Goal: Task Accomplishment & Management: Manage account settings

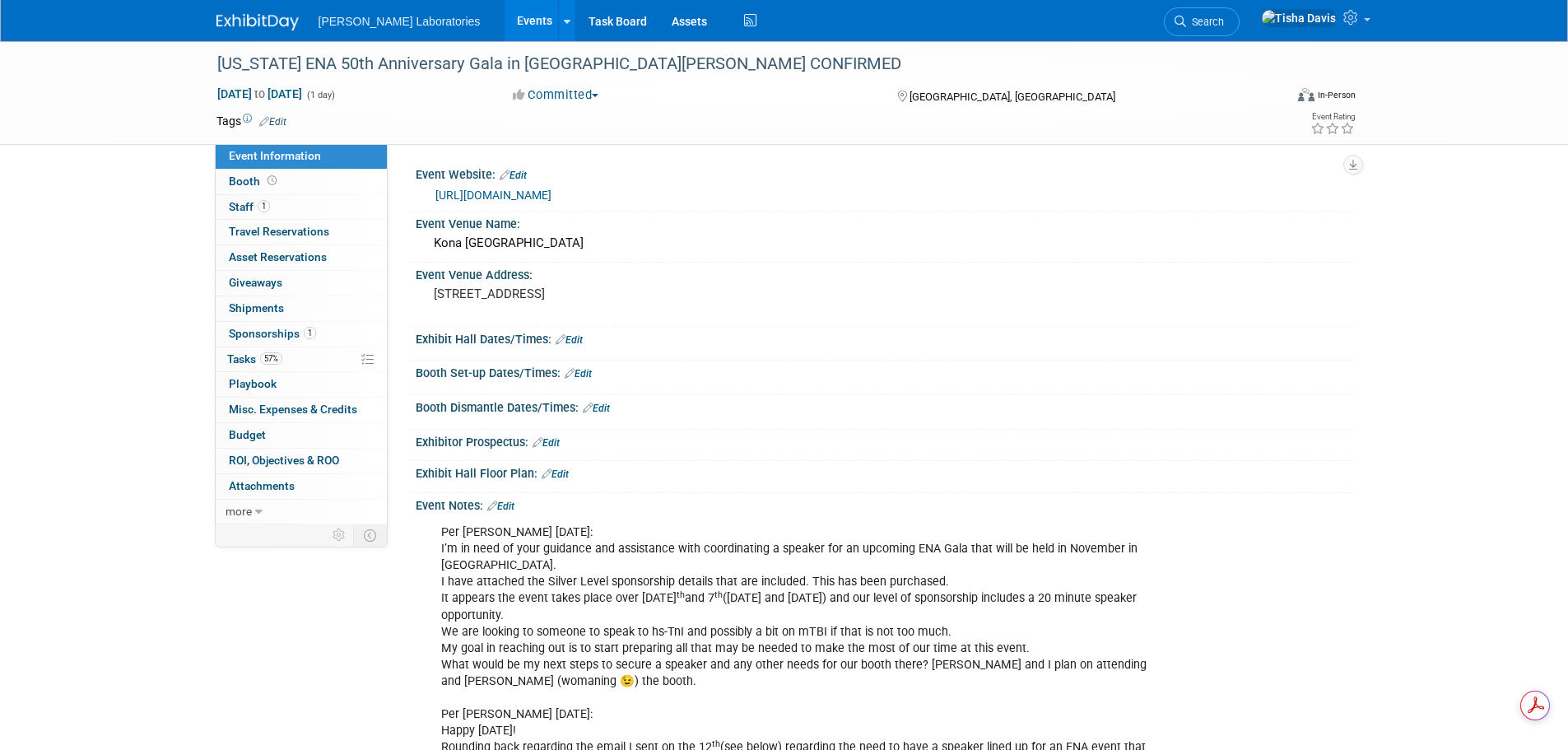
click at [505, 17] on link "Events" at bounding box center [535, 21] width 61 height 41
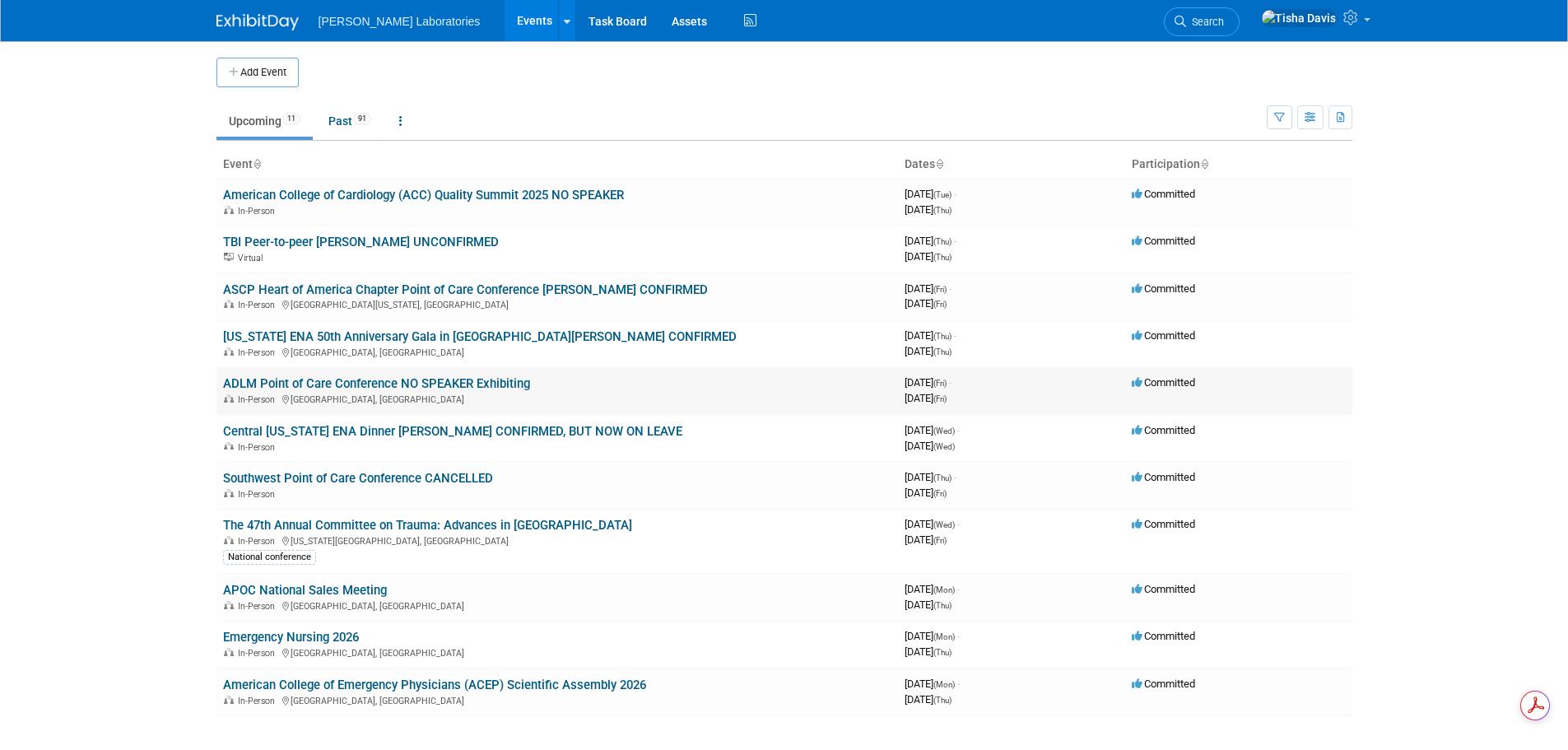
click at [364, 387] on link "ADLM Point of Care Conference NO SPEAKER Exhibiting" at bounding box center [376, 383] width 307 height 15
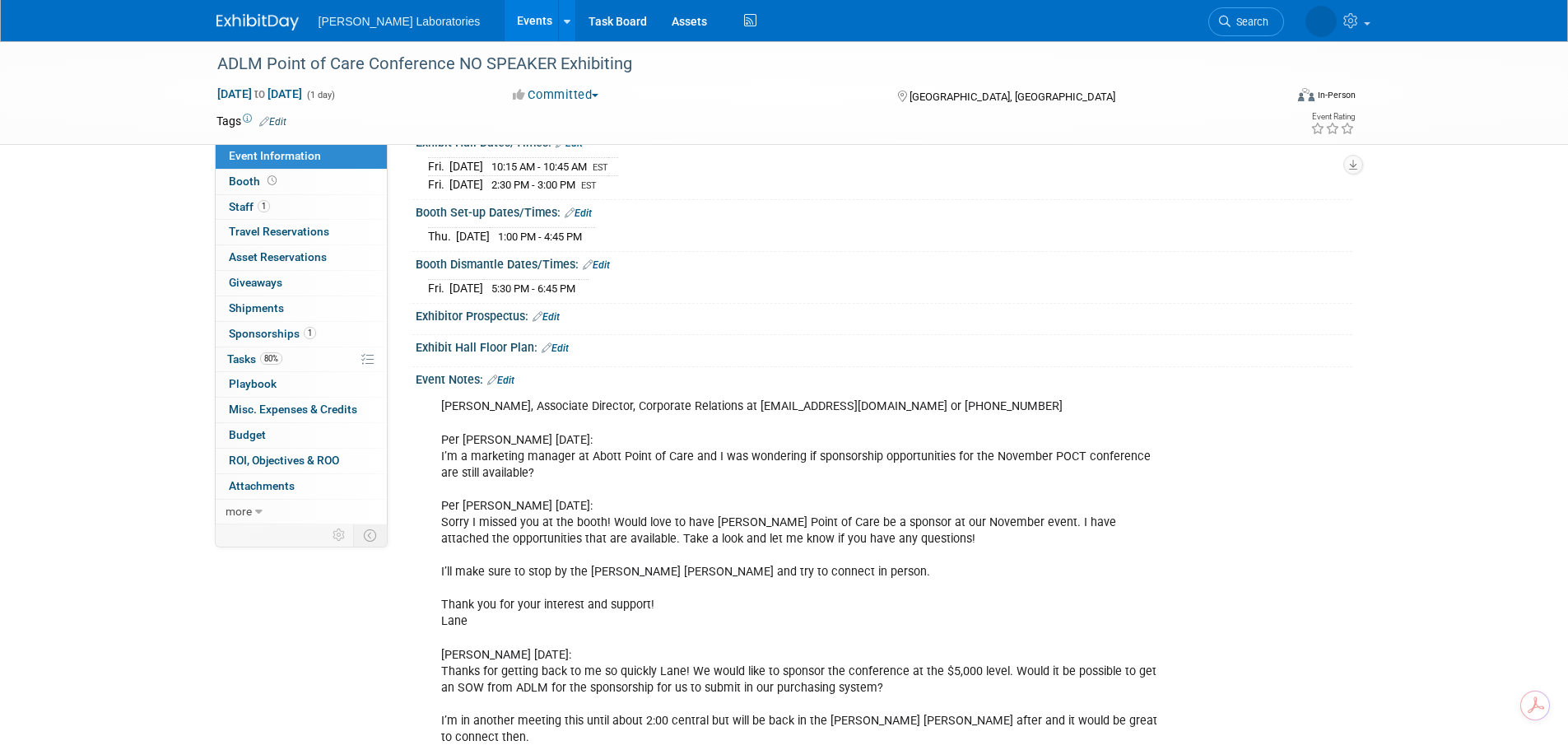
scroll to position [247, 0]
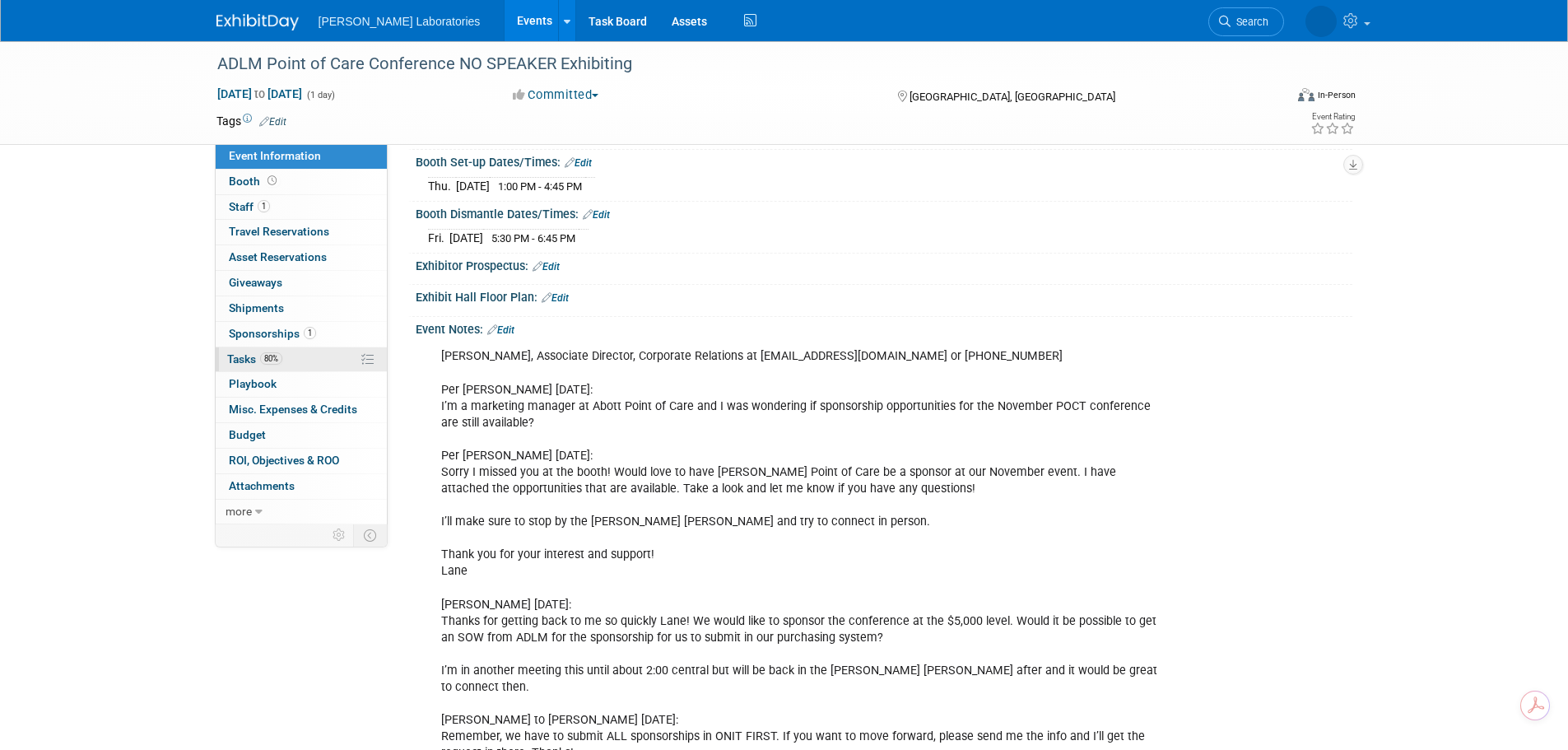
click at [238, 356] on span "Tasks 80%" at bounding box center [255, 358] width 55 height 13
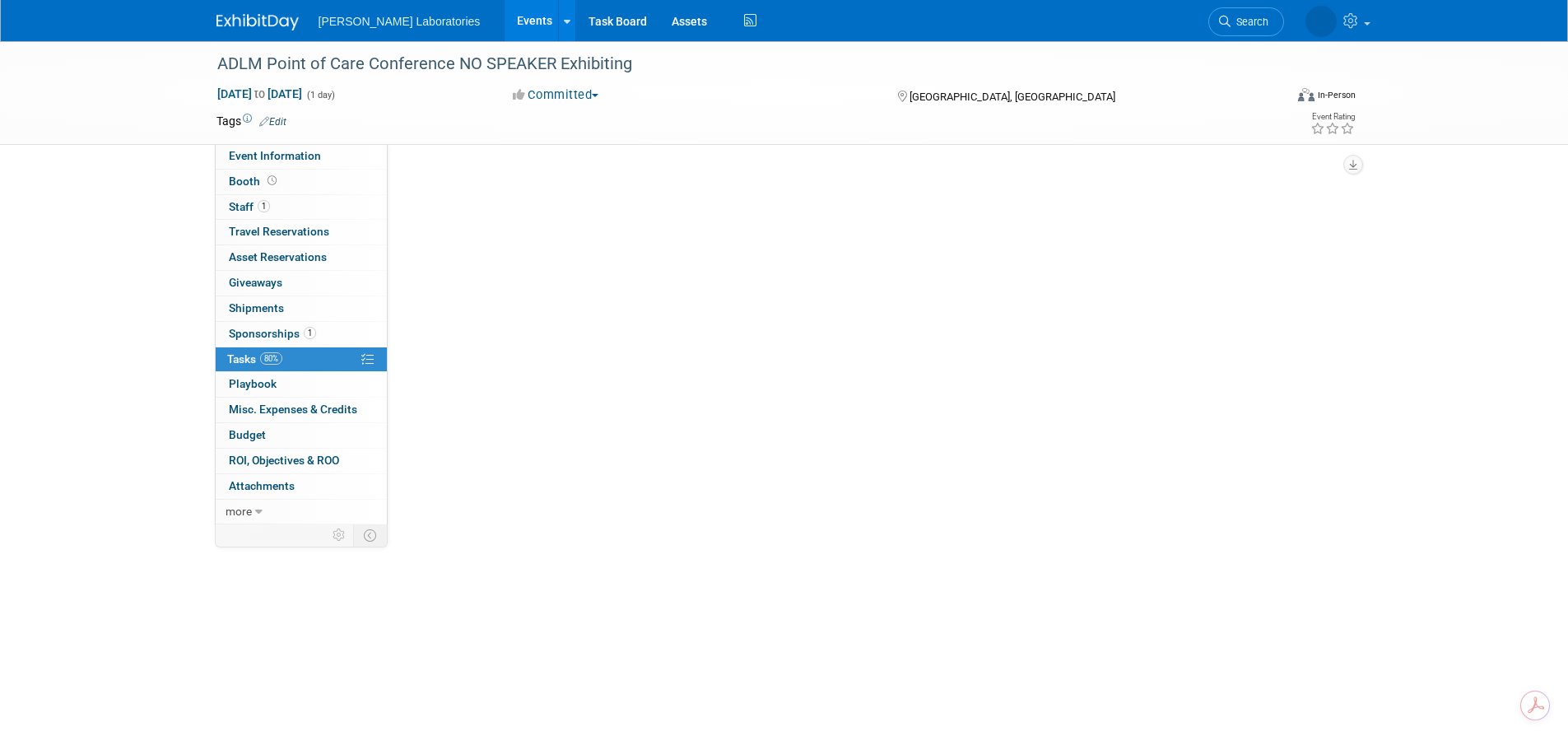
scroll to position [0, 0]
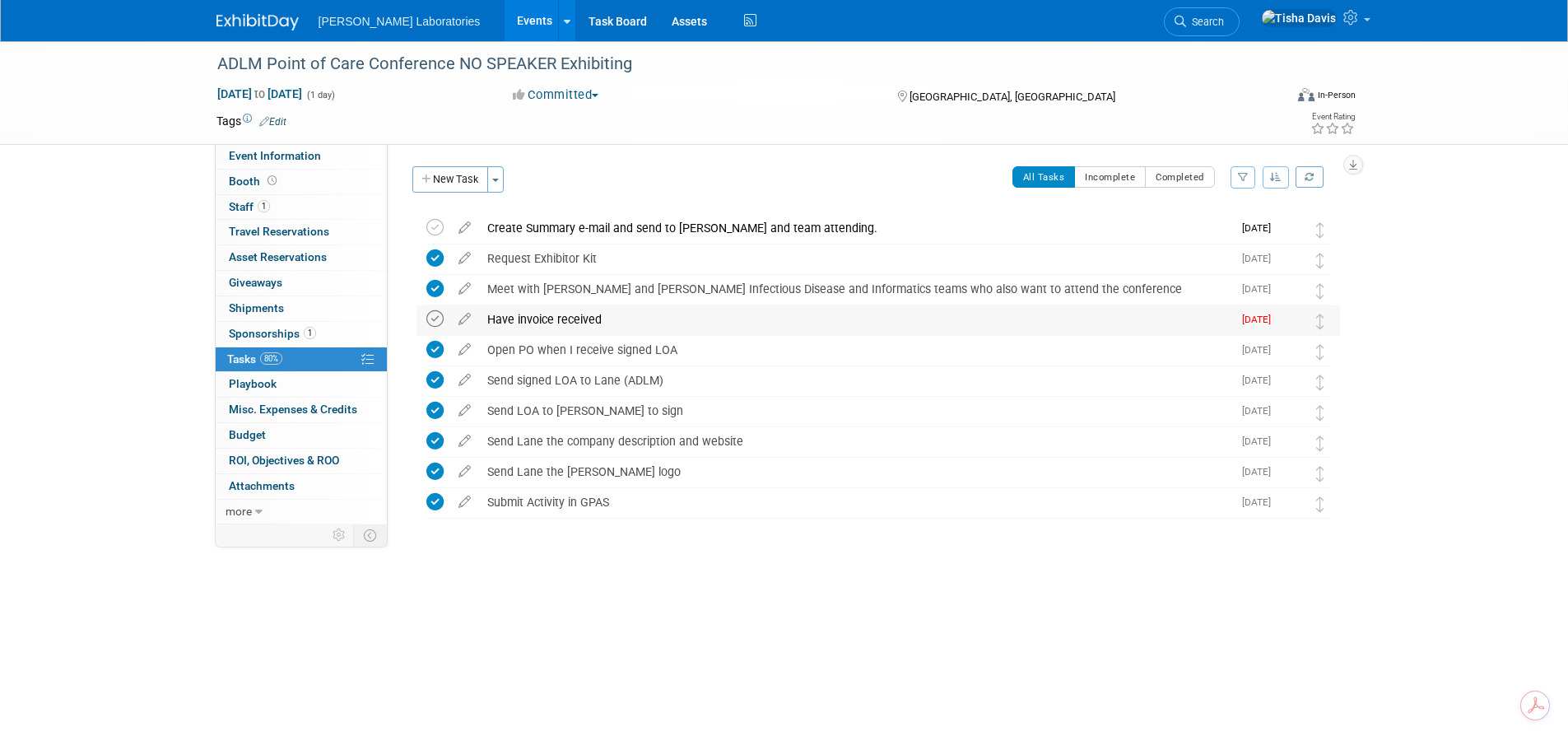
click at [431, 317] on icon at bounding box center [435, 319] width 18 height 18
